Goal: Task Accomplishment & Management: Complete application form

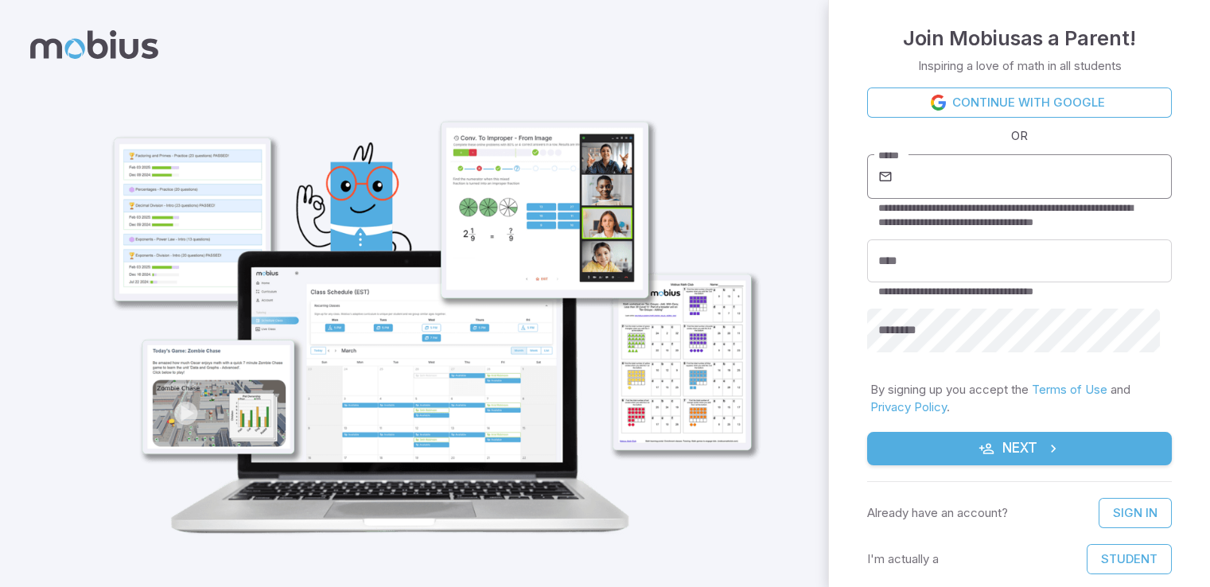
scroll to position [19, 0]
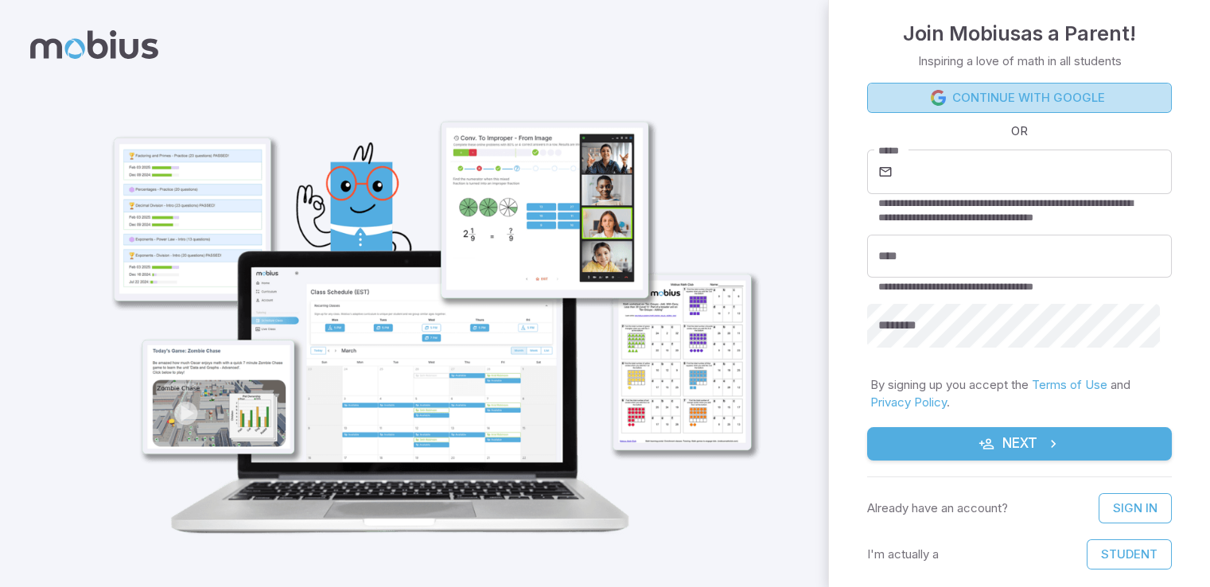
click at [1076, 99] on link "Continue with Google" at bounding box center [1019, 98] width 305 height 30
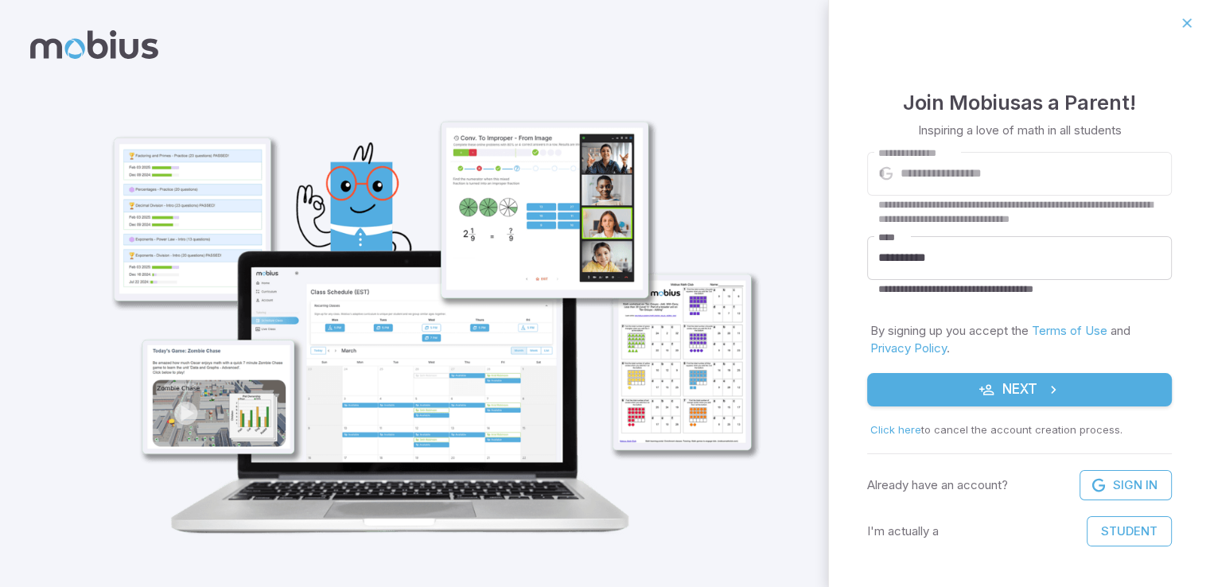
click at [1002, 386] on button "Next" at bounding box center [1019, 389] width 305 height 33
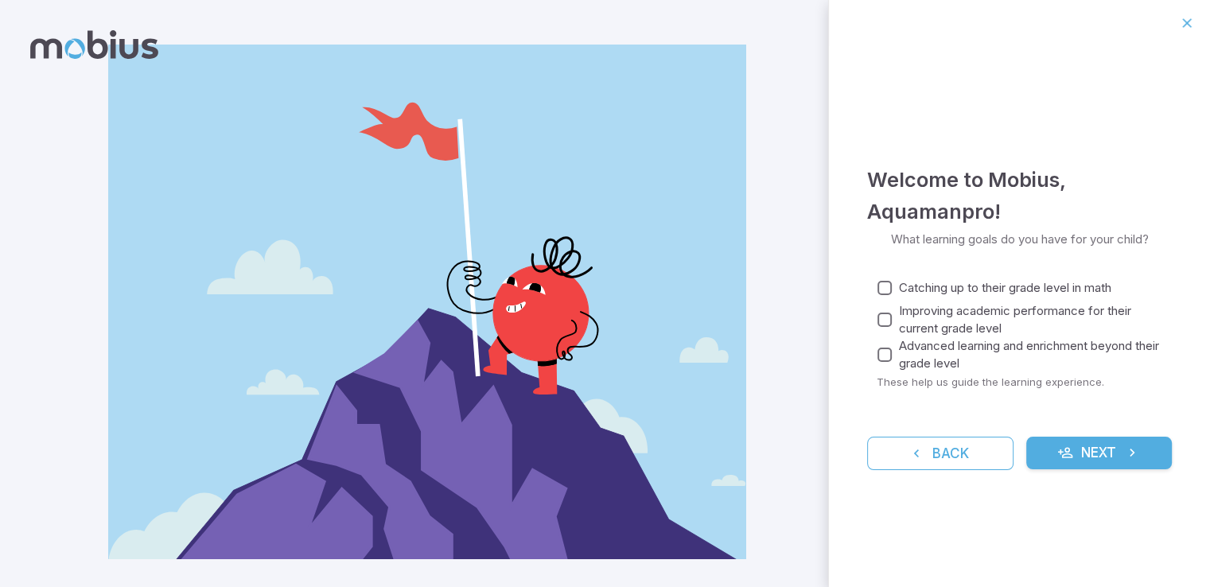
click at [1053, 446] on button "Next" at bounding box center [1099, 453] width 146 height 33
click at [1154, 465] on button "Next" at bounding box center [1099, 453] width 146 height 33
click at [1162, 458] on button "Next" at bounding box center [1099, 453] width 146 height 33
click at [1162, 457] on button "Next" at bounding box center [1099, 453] width 146 height 33
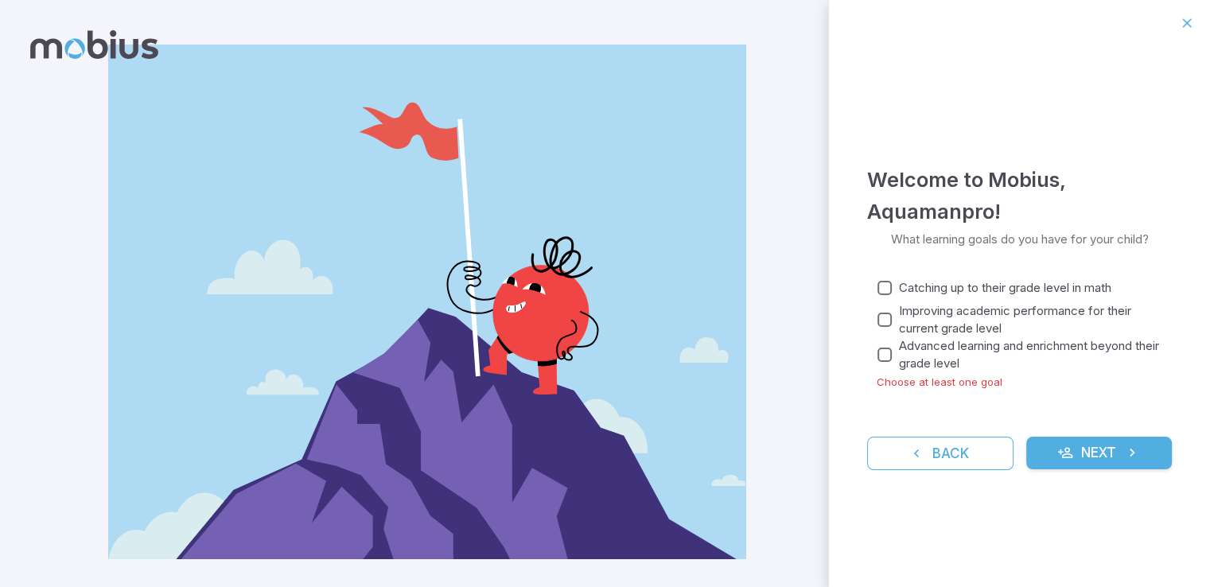
click at [1162, 457] on button "Next" at bounding box center [1099, 453] width 146 height 33
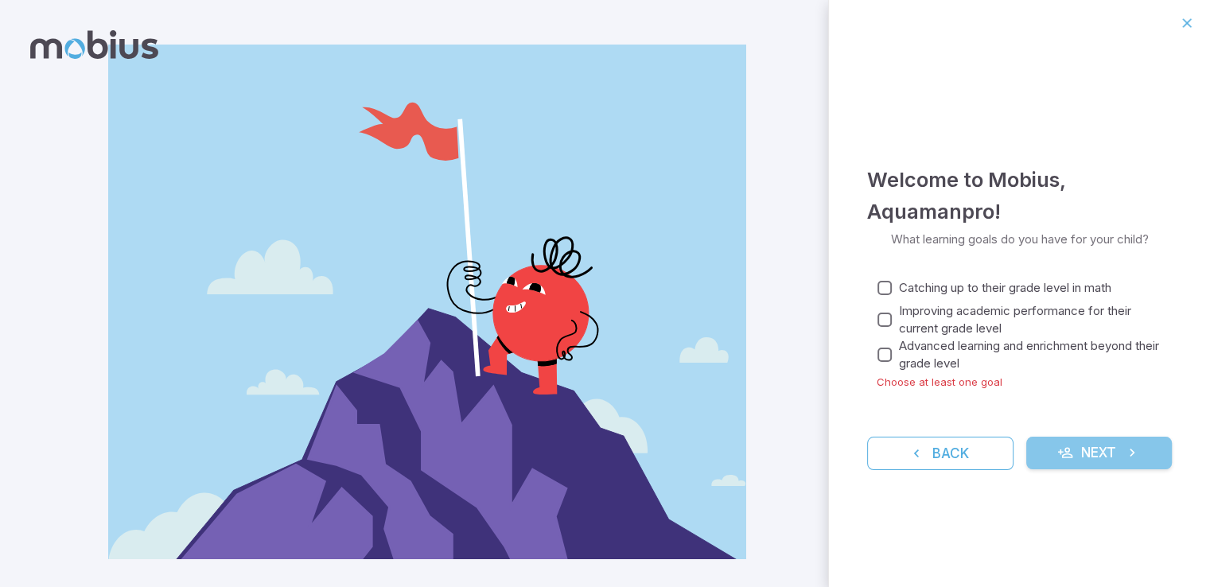
click at [1162, 457] on button "Next" at bounding box center [1099, 453] width 146 height 33
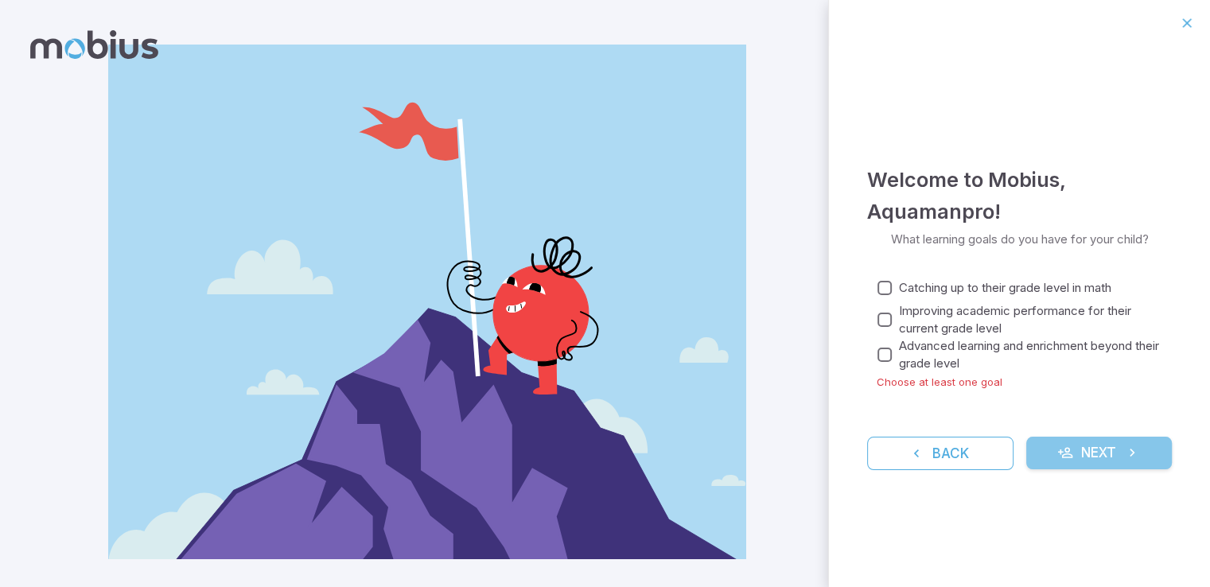
click at [1162, 457] on button "Next" at bounding box center [1099, 453] width 146 height 33
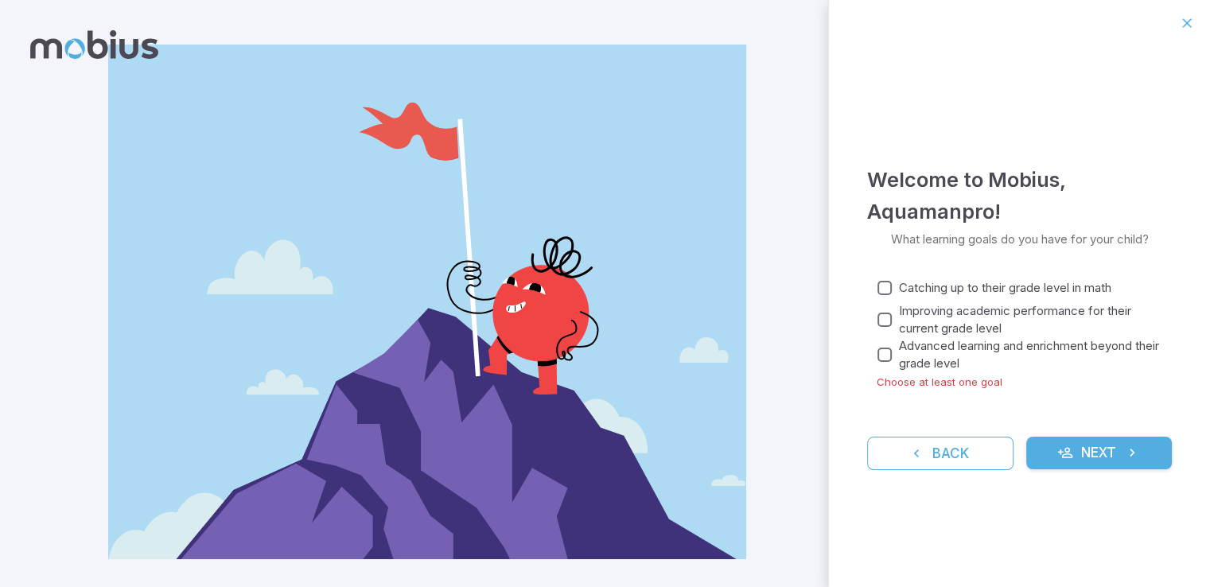
click at [928, 288] on span "Catching up to their grade level in math" at bounding box center [1005, 288] width 212 height 18
click at [1082, 449] on button "Next" at bounding box center [1099, 453] width 146 height 33
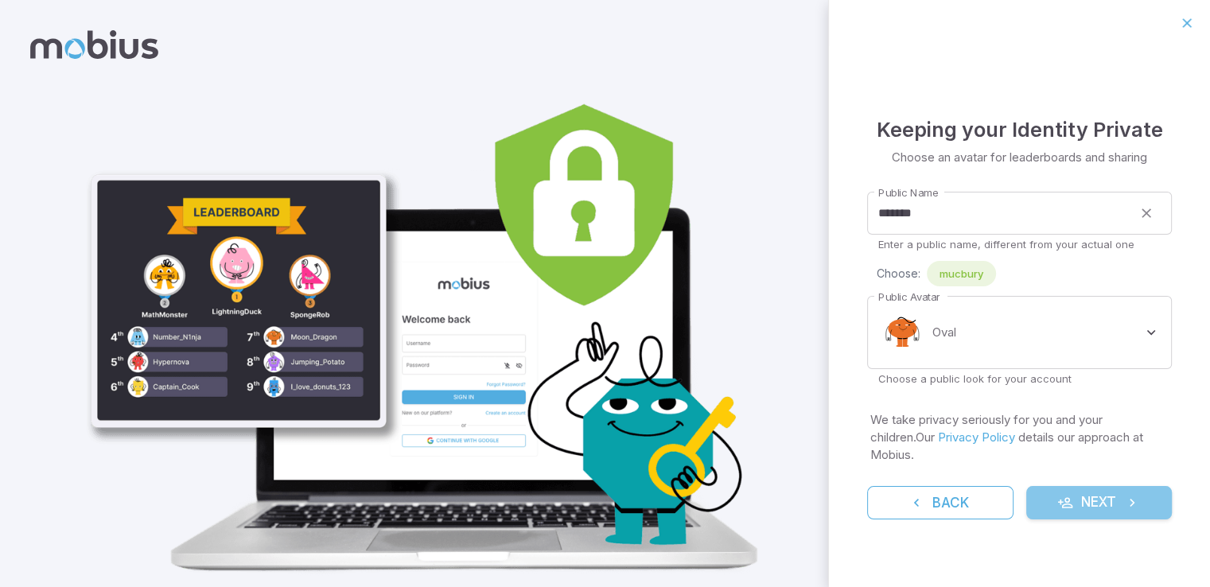
click at [1114, 500] on button "Next" at bounding box center [1099, 502] width 146 height 33
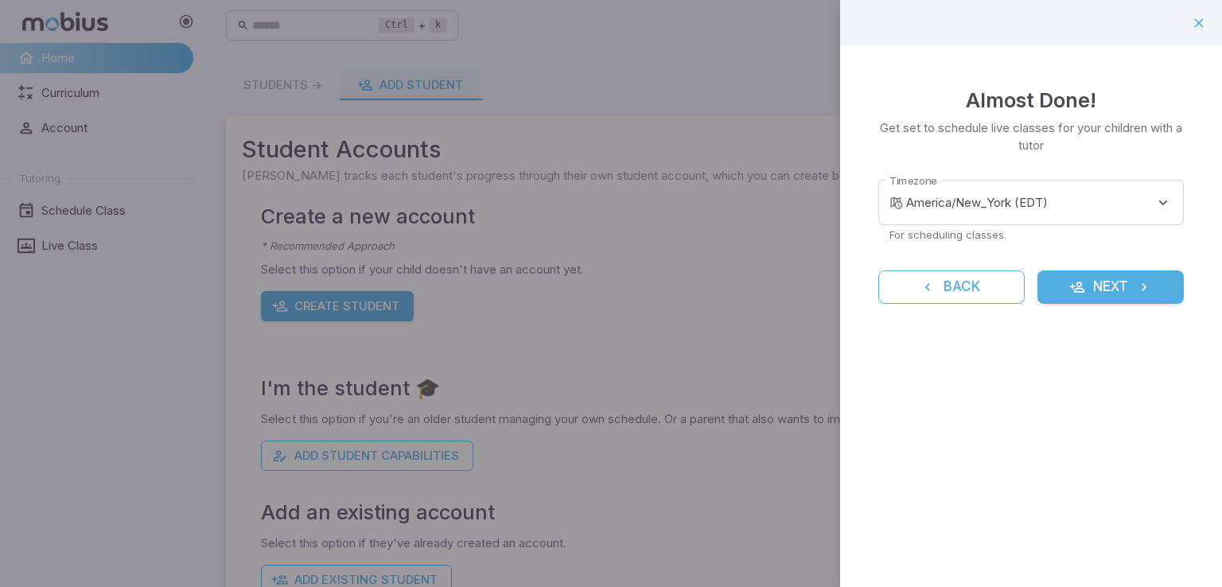
click at [684, 372] on div at bounding box center [611, 293] width 1222 height 587
click at [979, 217] on body "**********" at bounding box center [611, 315] width 1222 height 630
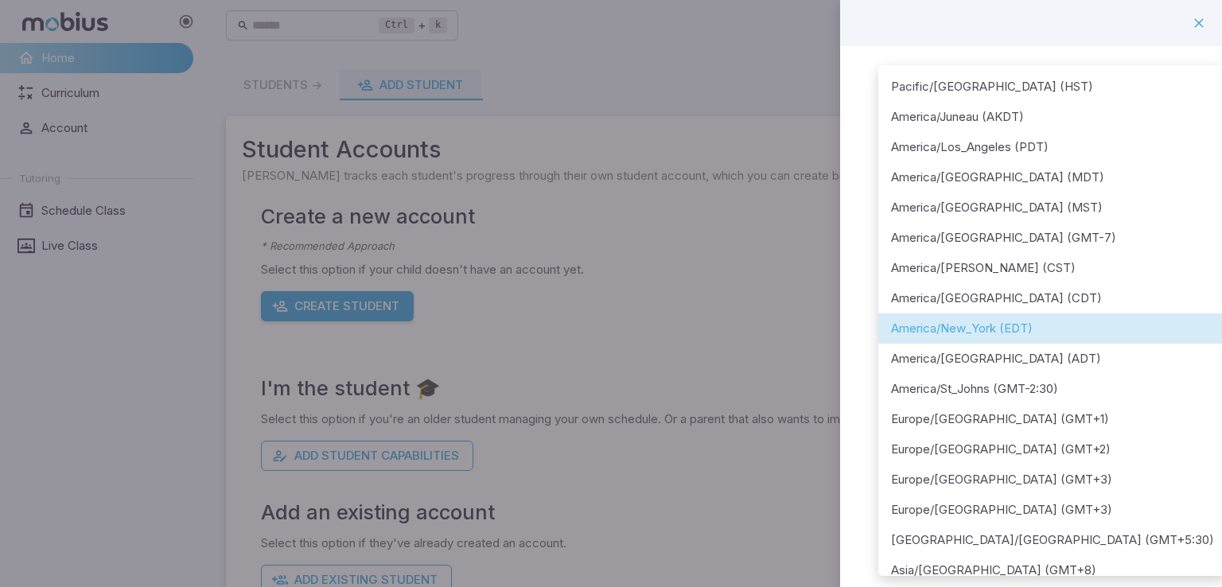
click at [786, 322] on div at bounding box center [611, 293] width 1222 height 587
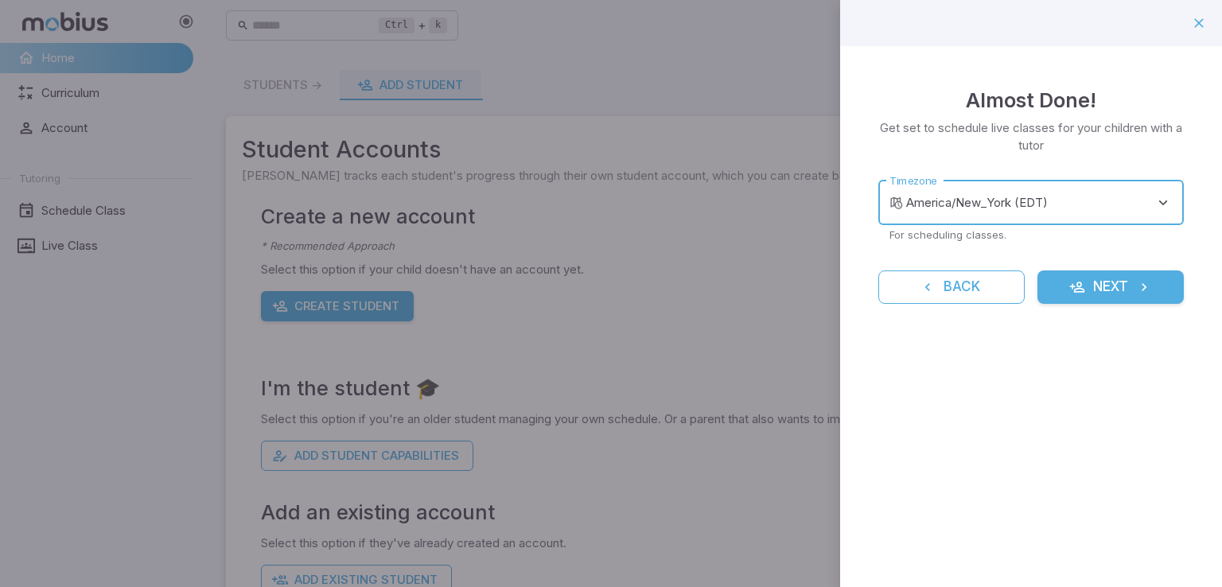
click at [1129, 294] on button "Next" at bounding box center [1110, 286] width 146 height 33
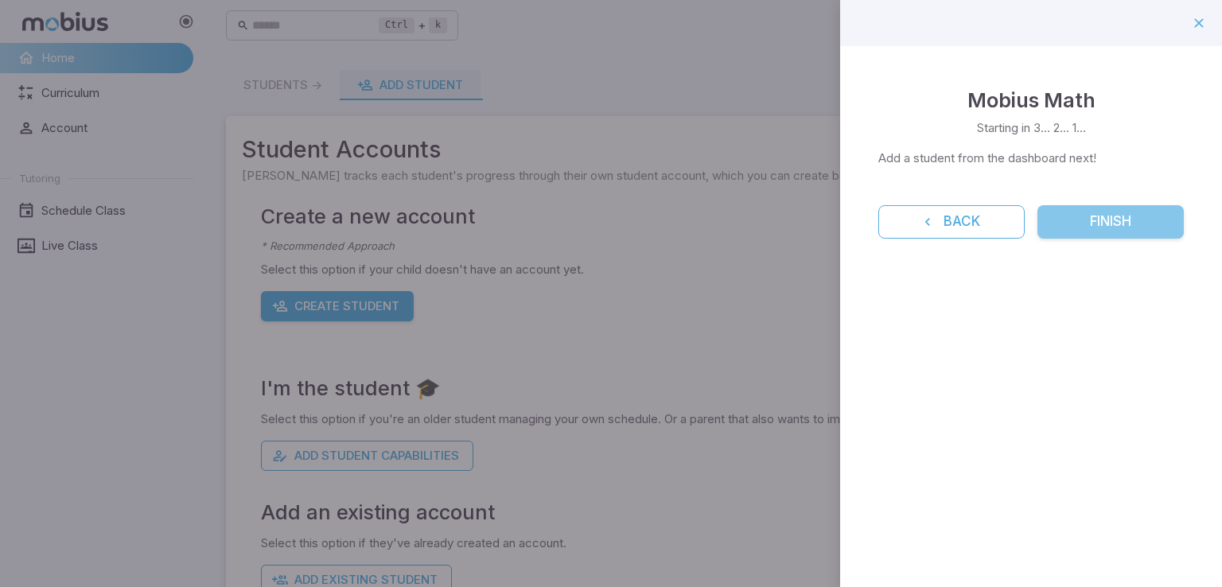
click at [1114, 223] on button "Finish" at bounding box center [1110, 221] width 146 height 33
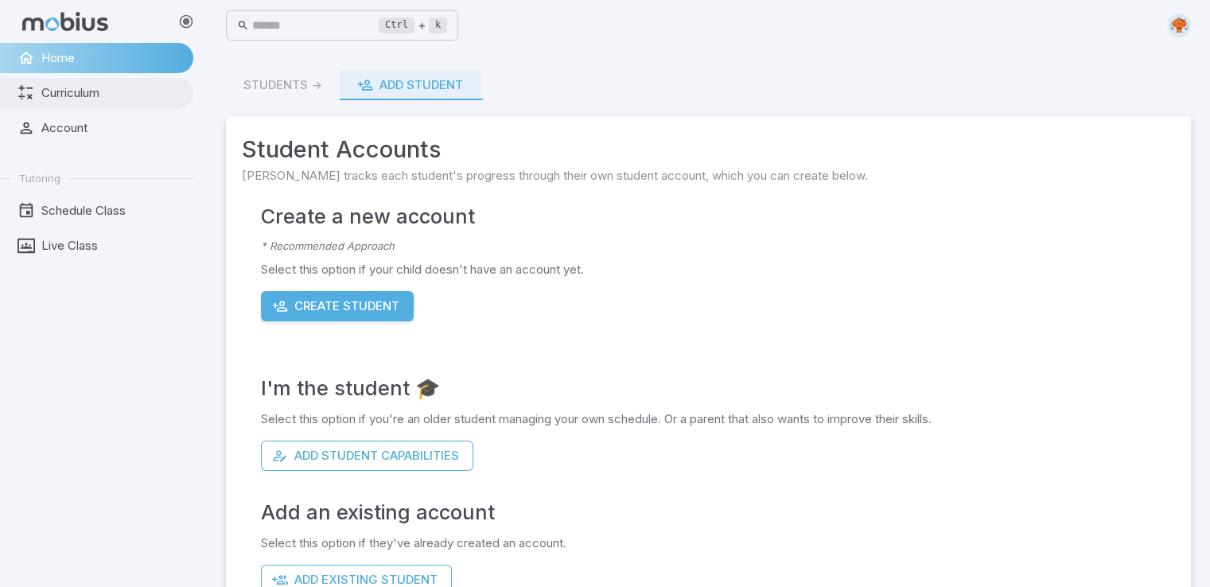
click at [93, 90] on span "Curriculum" at bounding box center [111, 93] width 141 height 18
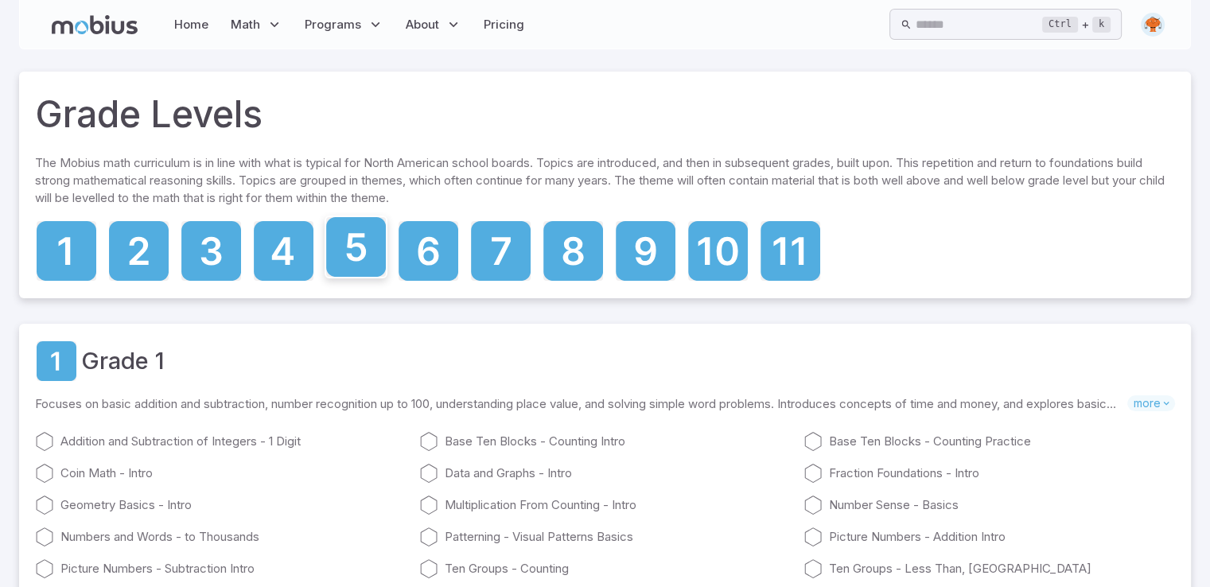
click at [360, 248] on icon at bounding box center [356, 247] width 20 height 28
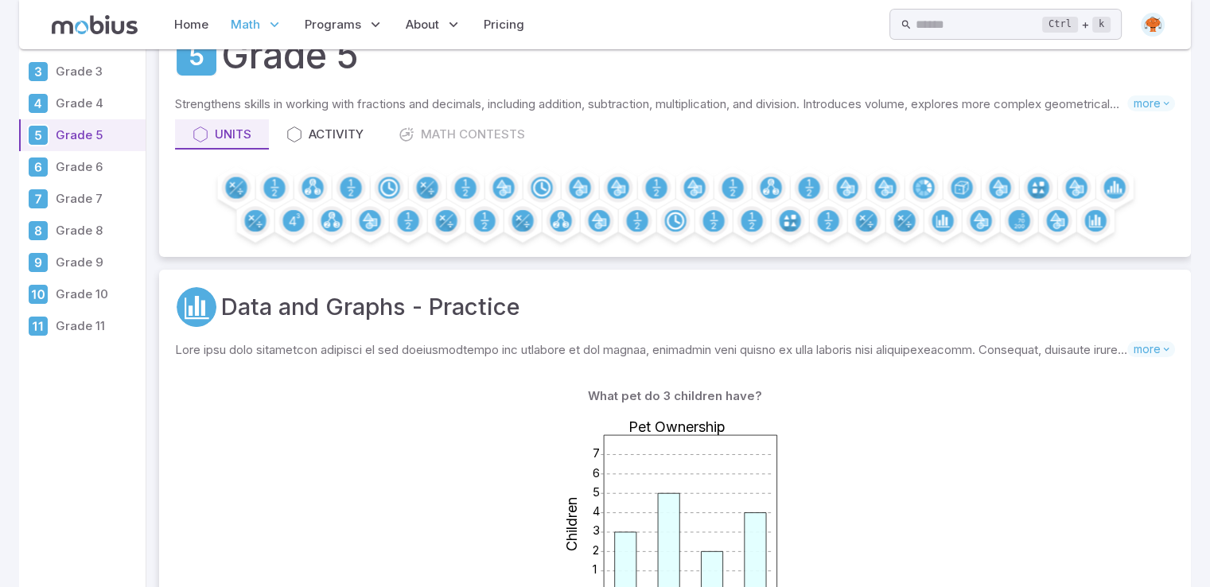
scroll to position [318, 0]
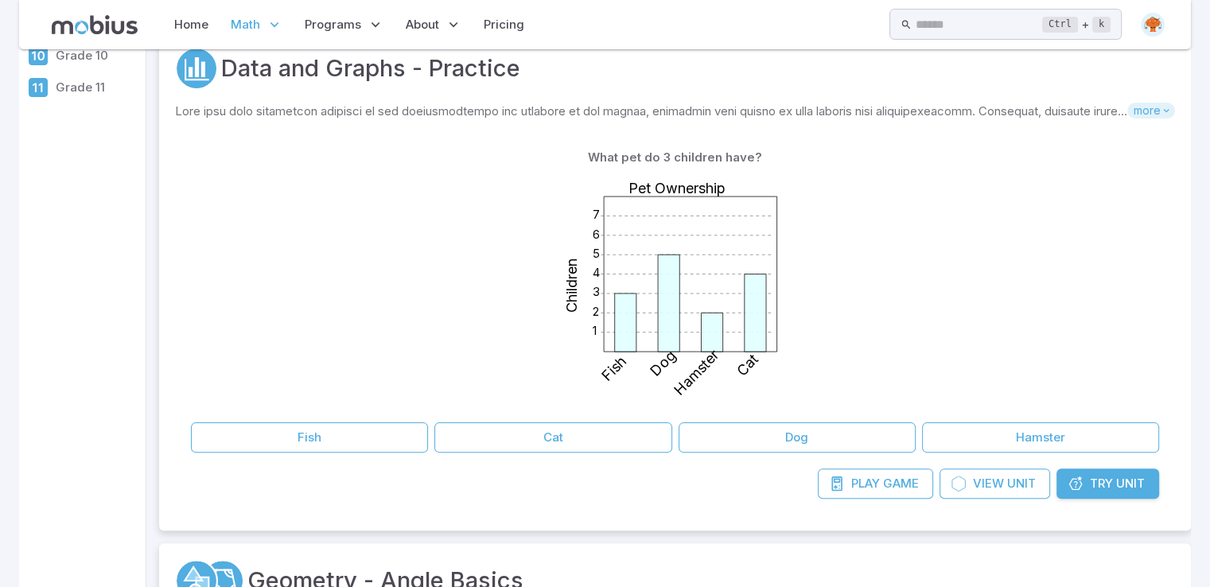
click at [1136, 114] on span "more" at bounding box center [1151, 111] width 48 height 16
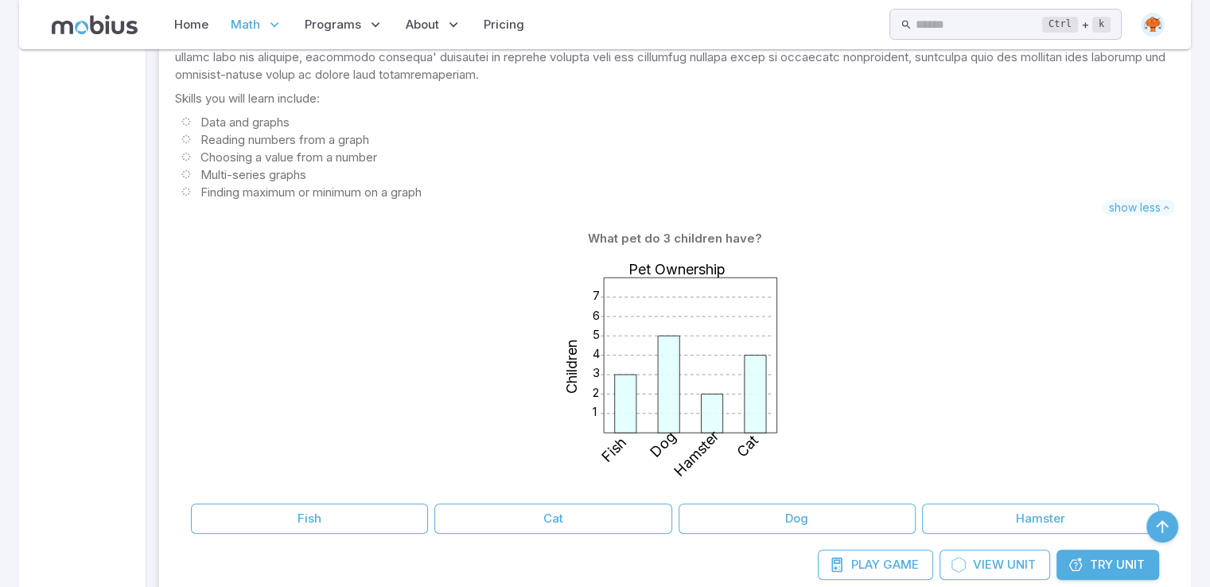
scroll to position [636, 0]
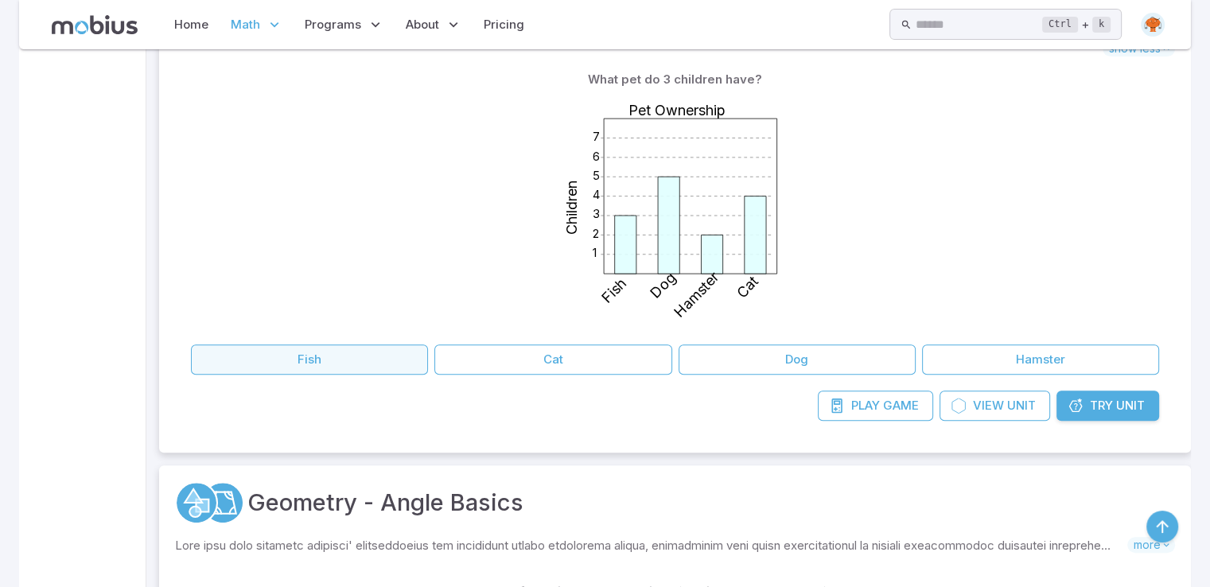
click at [258, 368] on button "Fish" at bounding box center [309, 359] width 237 height 30
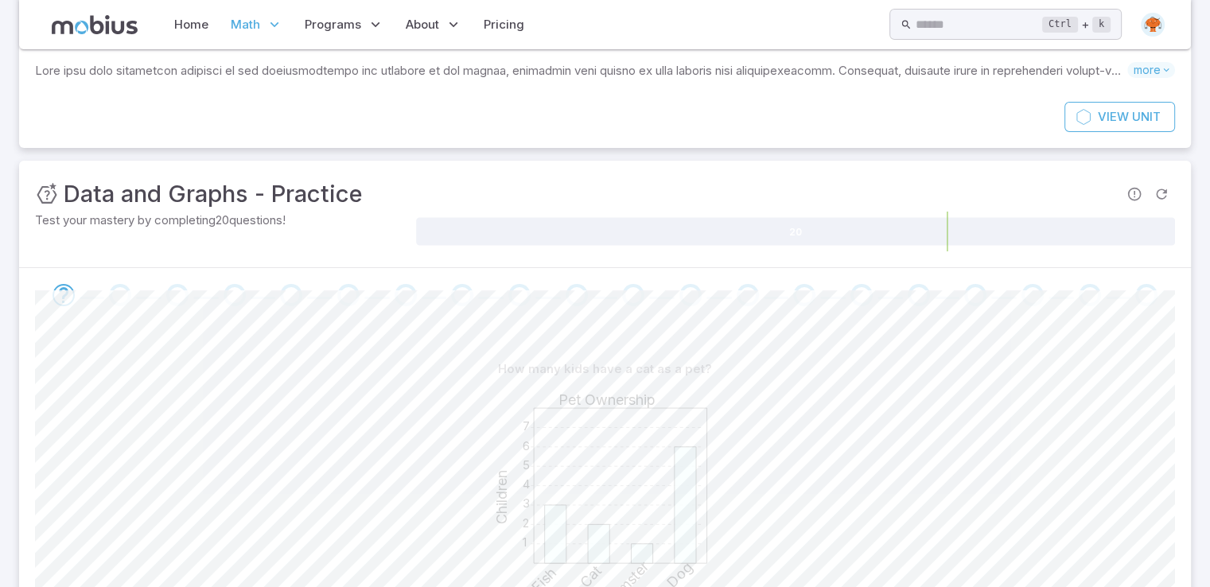
scroll to position [239, 0]
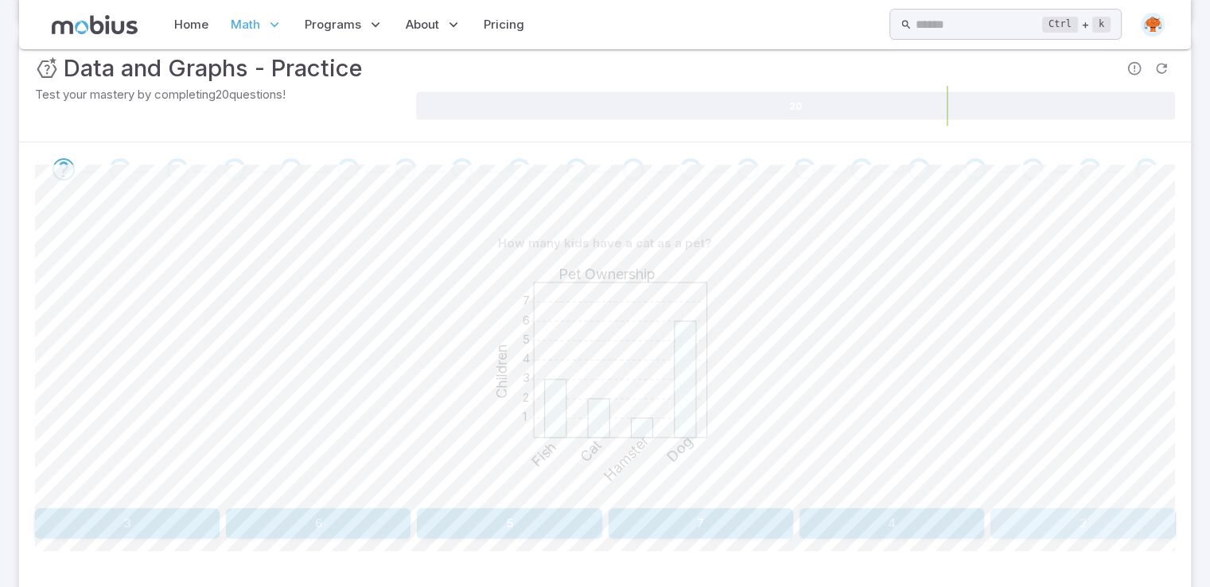
click at [1066, 515] on button "2" at bounding box center [1082, 523] width 185 height 30
click at [853, 508] on button "6" at bounding box center [892, 523] width 185 height 30
click at [1075, 504] on div "What pet do 5 children have? 1 2 3 4 5 6 7 Pet Ownership Children Rabbit Dog Fi…" at bounding box center [605, 383] width 1140 height 310
click at [1018, 516] on button "Fish" at bounding box center [1035, 523] width 280 height 30
click at [321, 520] on button "Dog" at bounding box center [222, 523] width 375 height 30
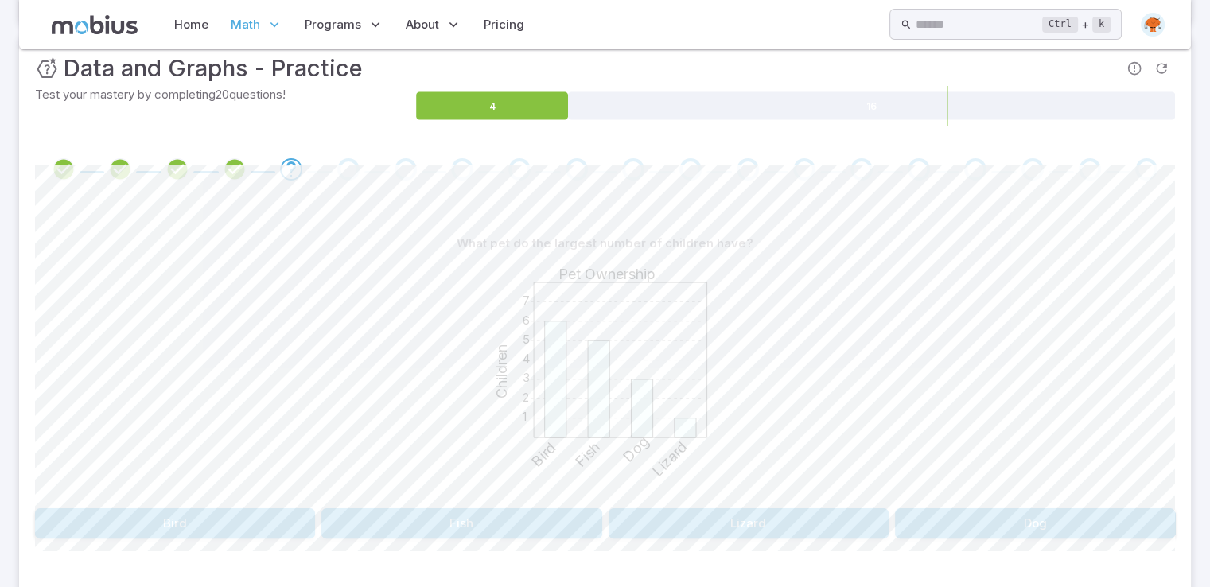
click at [255, 518] on button "Bird" at bounding box center [175, 523] width 280 height 30
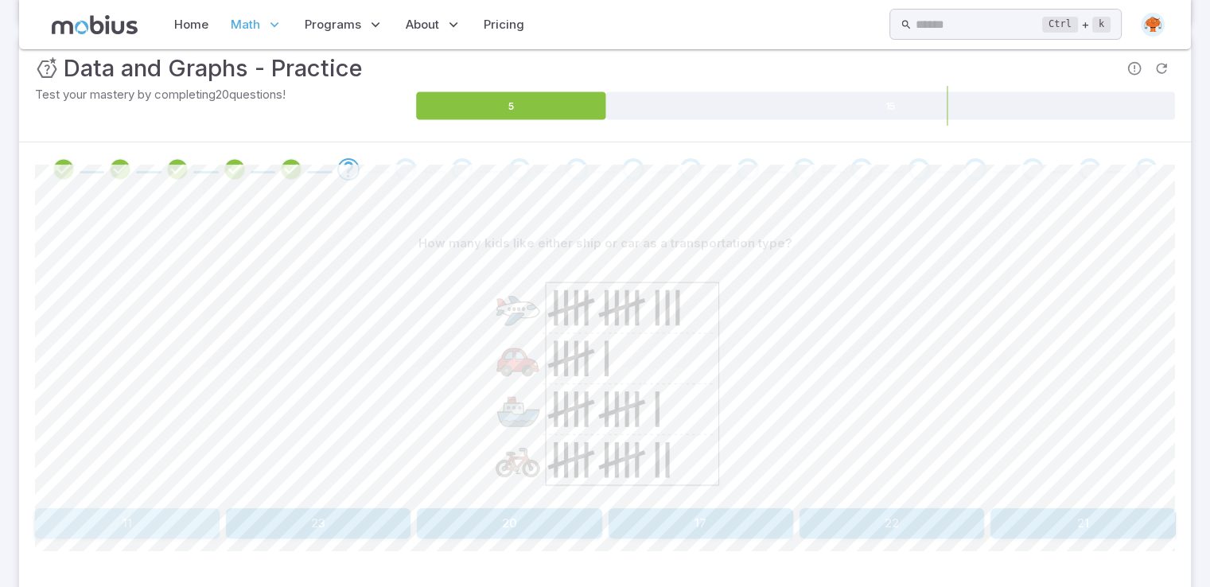
click at [164, 515] on button "11" at bounding box center [127, 523] width 185 height 30
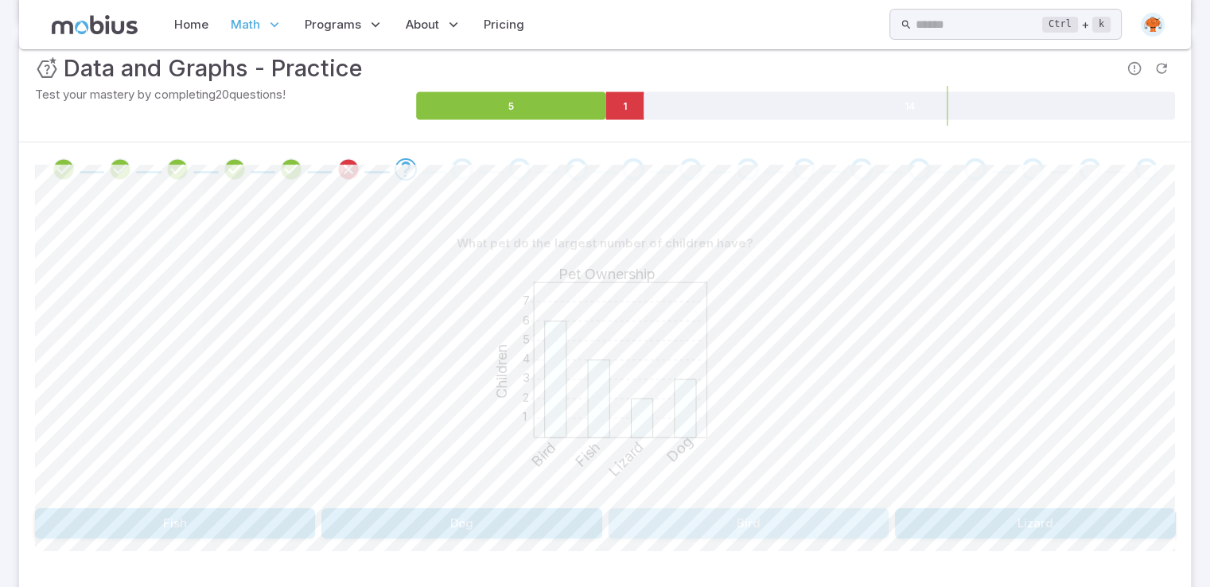
click at [721, 531] on button "Bird" at bounding box center [749, 523] width 280 height 30
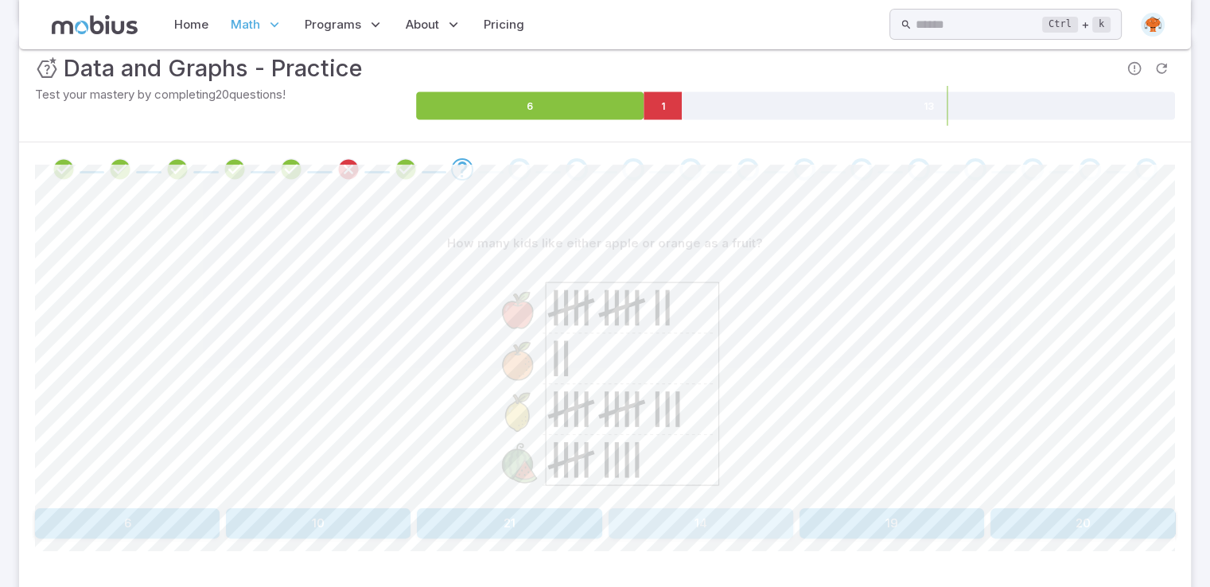
click at [645, 530] on button "14" at bounding box center [701, 523] width 185 height 30
